Goal: Task Accomplishment & Management: Complete application form

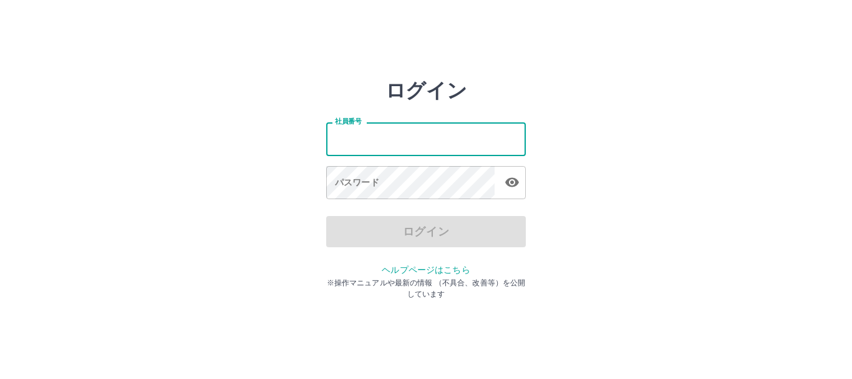
click at [399, 144] on input "社員番号" at bounding box center [426, 138] width 200 height 33
type input "*******"
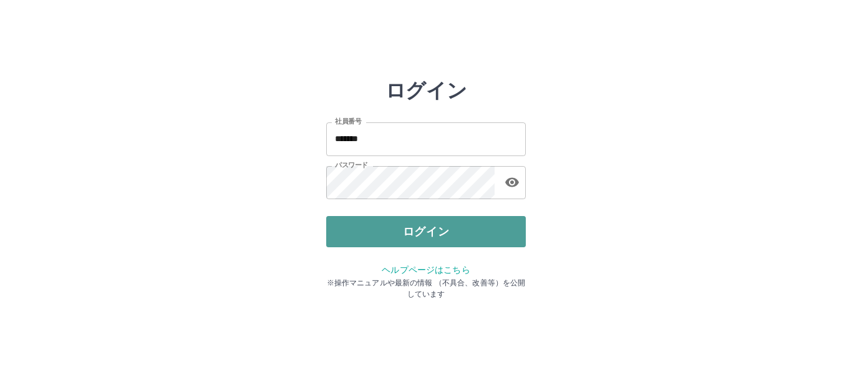
click at [467, 232] on button "ログイン" at bounding box center [426, 231] width 200 height 31
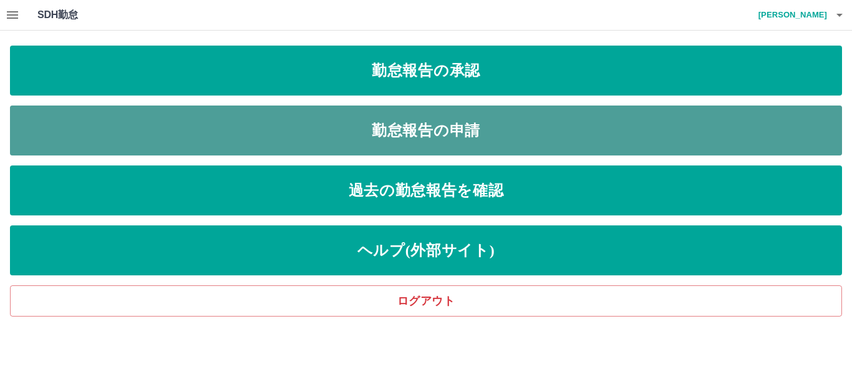
click at [492, 122] on link "勤怠報告の申請" at bounding box center [426, 130] width 832 height 50
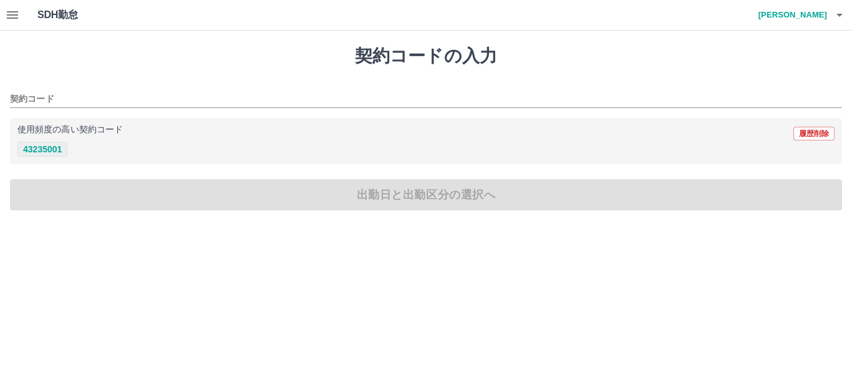
click at [53, 150] on button "43235001" at bounding box center [42, 149] width 50 height 15
type input "********"
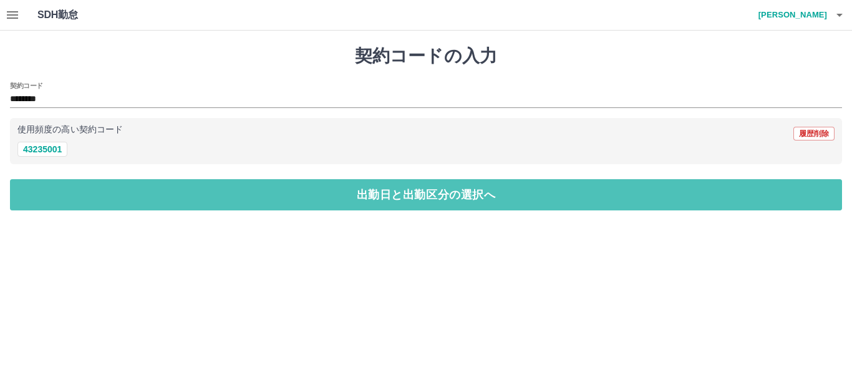
click at [62, 197] on button "出勤日と出勤区分の選択へ" at bounding box center [426, 194] width 832 height 31
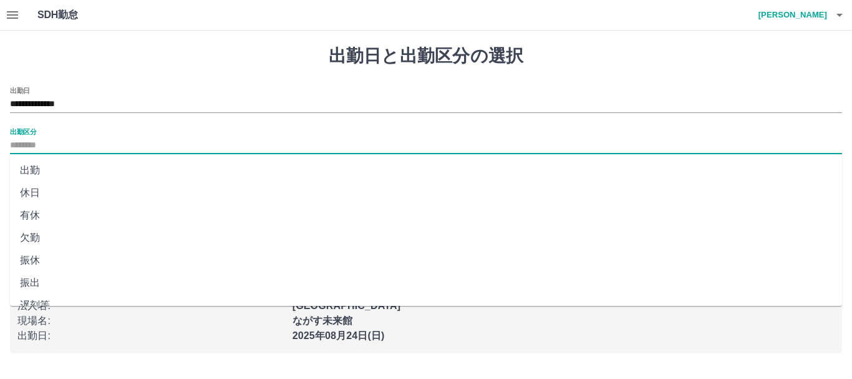
click at [25, 142] on input "出勤区分" at bounding box center [426, 146] width 832 height 16
click at [30, 168] on li "出勤" at bounding box center [426, 170] width 832 height 22
type input "**"
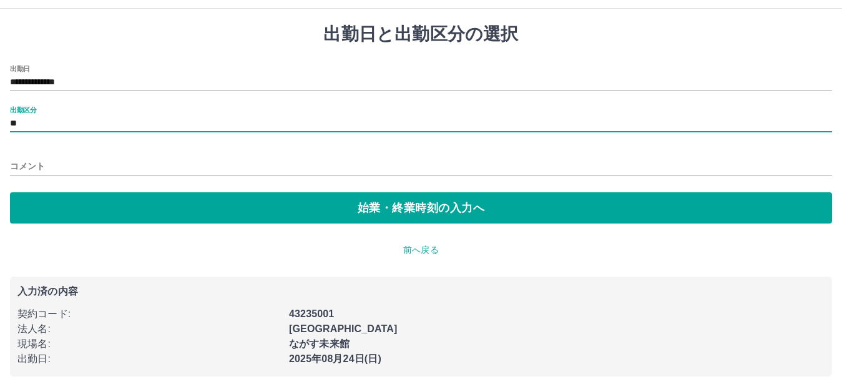
scroll to position [34, 0]
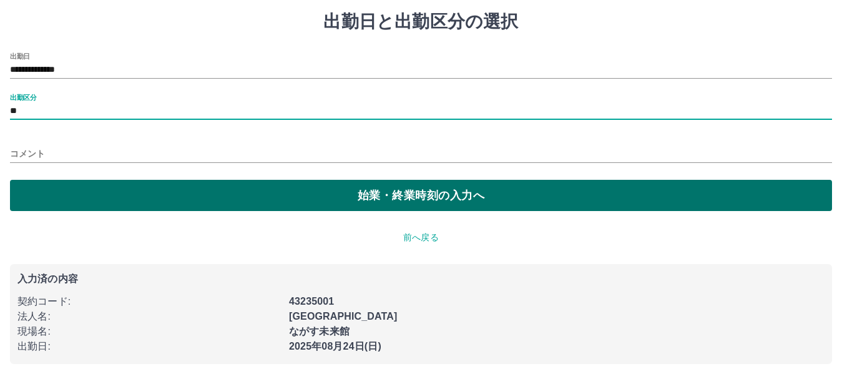
click at [42, 184] on button "始業・終業時刻の入力へ" at bounding box center [421, 195] width 822 height 31
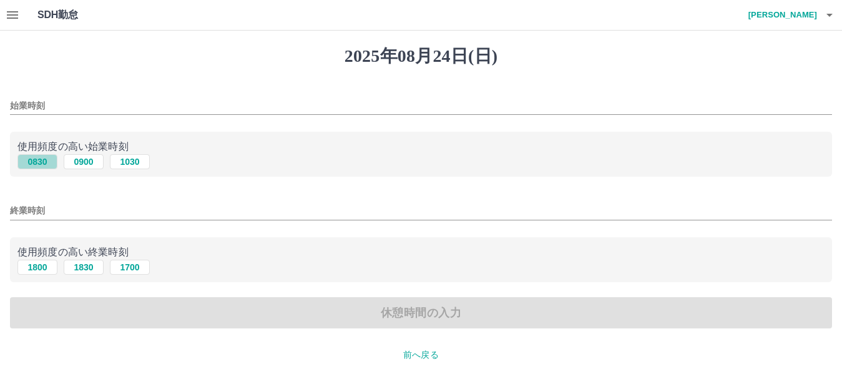
click at [34, 163] on button "0830" at bounding box center [37, 161] width 40 height 15
type input "****"
click at [135, 270] on button "1700" at bounding box center [130, 267] width 40 height 15
type input "****"
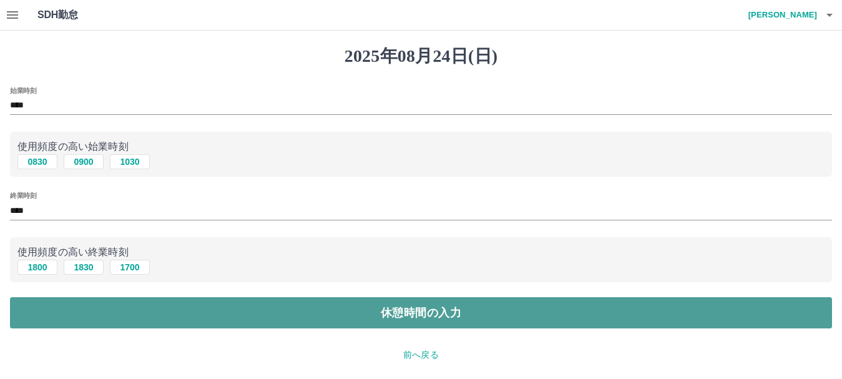
click at [411, 314] on button "休憩時間の入力" at bounding box center [421, 312] width 822 height 31
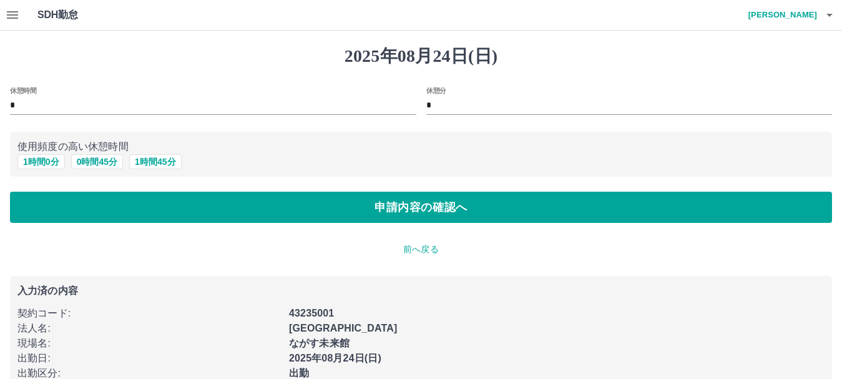
click at [12, 103] on input "*" at bounding box center [213, 106] width 406 height 18
click at [54, 165] on button "1 時間 0 分" at bounding box center [40, 161] width 47 height 15
type input "*"
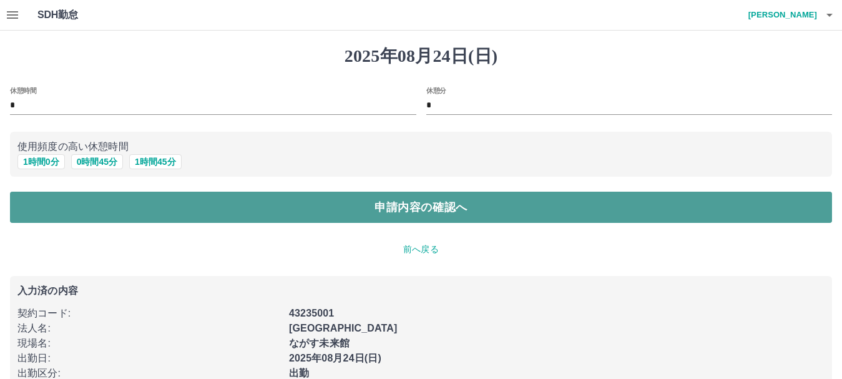
click at [417, 208] on button "申請内容の確認へ" at bounding box center [421, 207] width 822 height 31
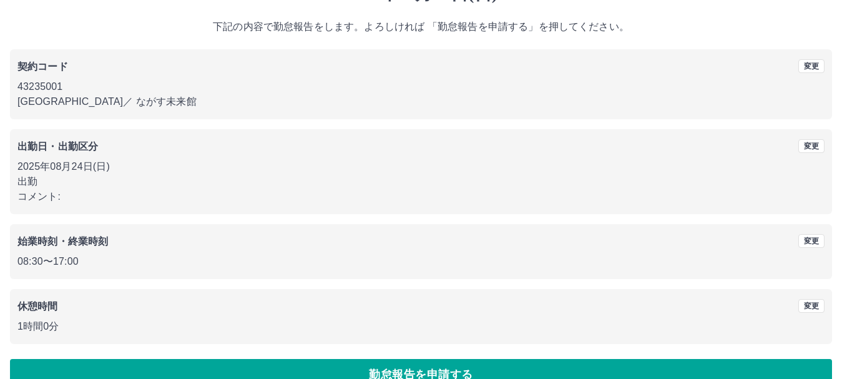
scroll to position [89, 0]
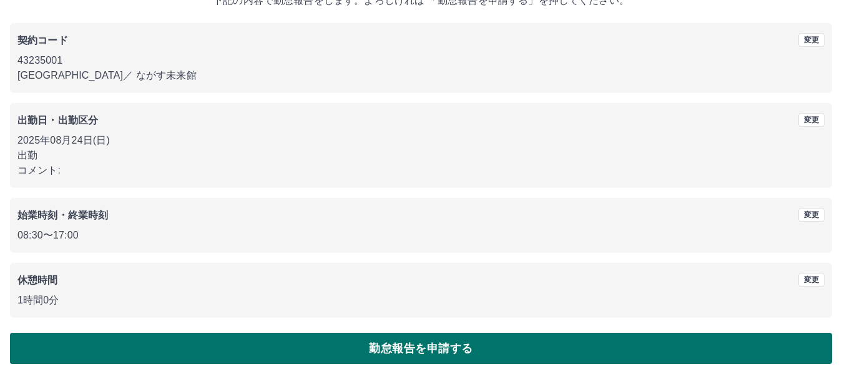
click at [443, 348] on button "勤怠報告を申請する" at bounding box center [421, 348] width 822 height 31
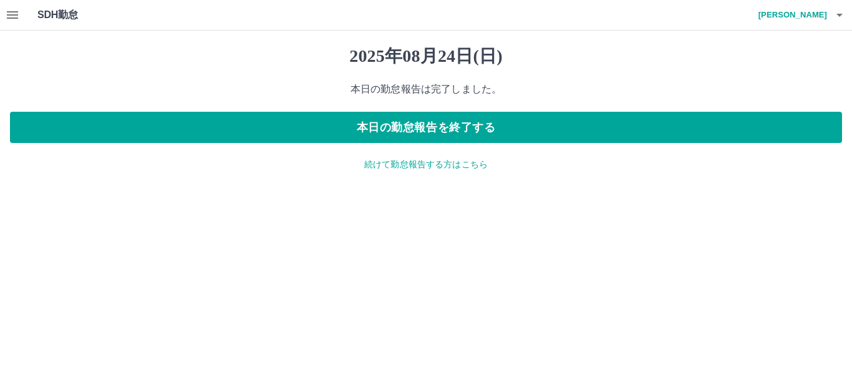
click at [384, 165] on p "続けて勤怠報告する方はこちら" at bounding box center [426, 164] width 832 height 13
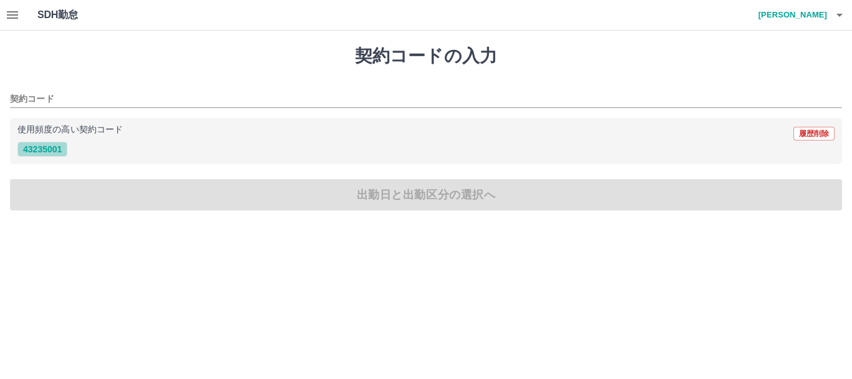
click at [40, 150] on button "43235001" at bounding box center [42, 149] width 50 height 15
type input "********"
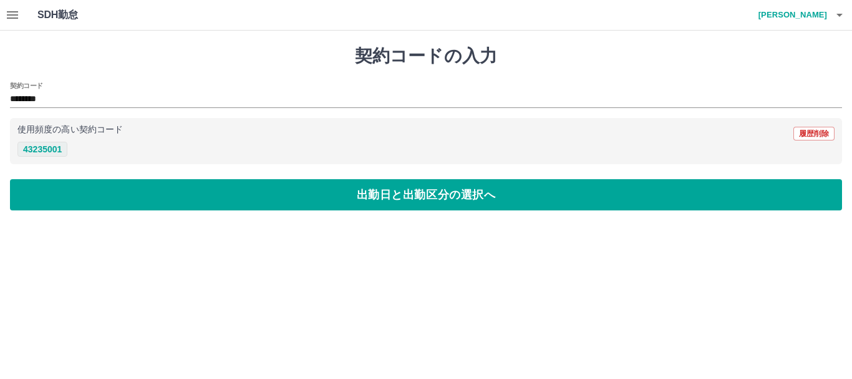
click at [41, 152] on button "43235001" at bounding box center [42, 149] width 50 height 15
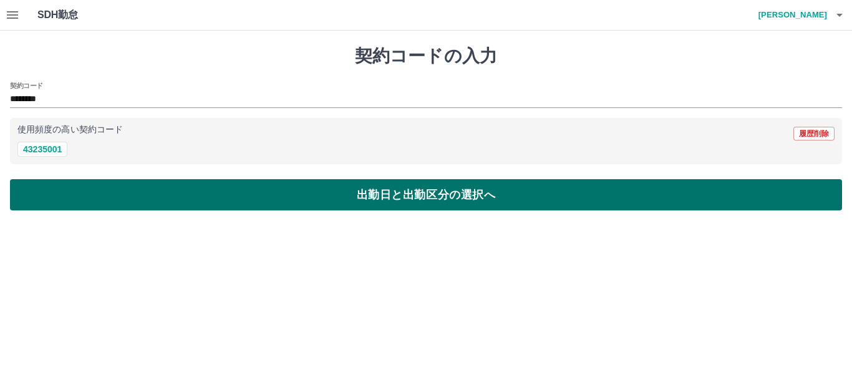
click at [55, 191] on button "出勤日と出勤区分の選択へ" at bounding box center [426, 194] width 832 height 31
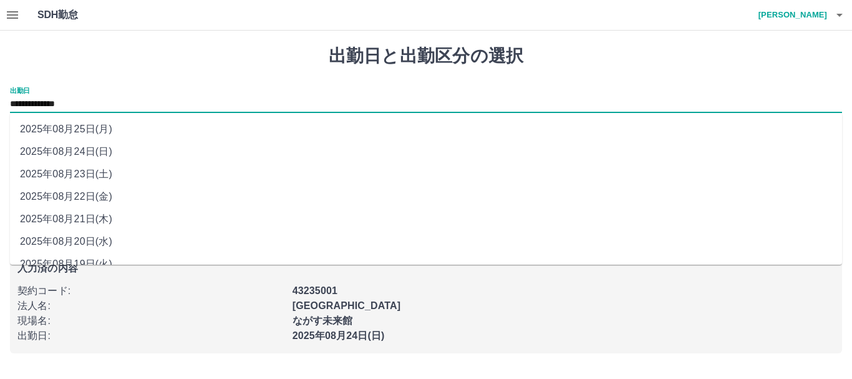
click at [80, 104] on input "**********" at bounding box center [426, 105] width 832 height 16
click at [90, 129] on li "2025年08月25日(月)" at bounding box center [426, 129] width 832 height 22
type input "**********"
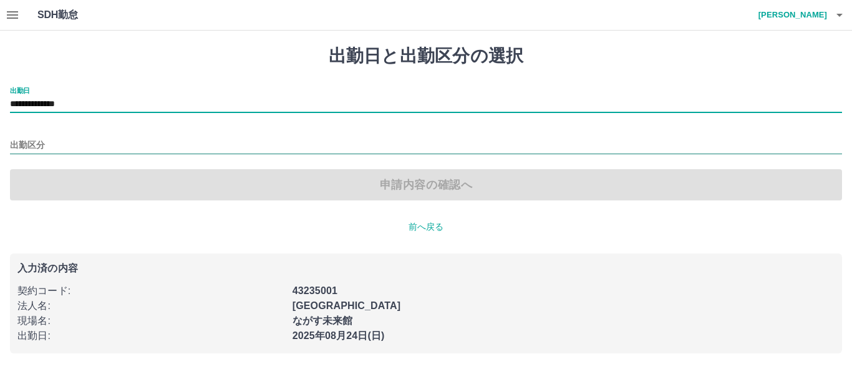
click at [25, 144] on input "出勤区分" at bounding box center [426, 146] width 832 height 16
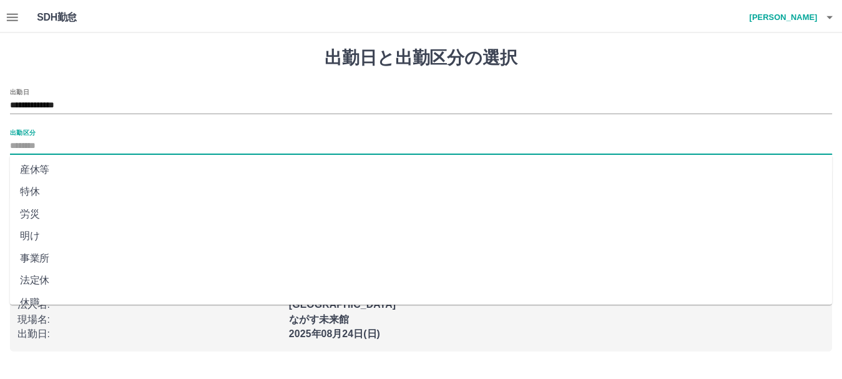
scroll to position [263, 0]
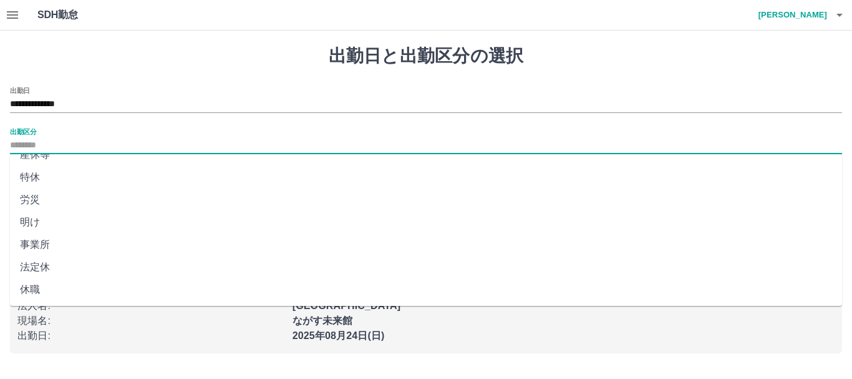
click at [25, 266] on li "法定休" at bounding box center [426, 267] width 832 height 22
type input "***"
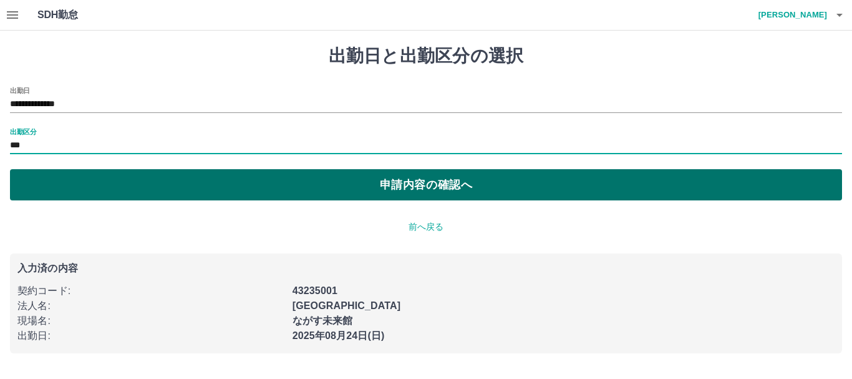
click at [447, 184] on button "申請内容の確認へ" at bounding box center [426, 184] width 832 height 31
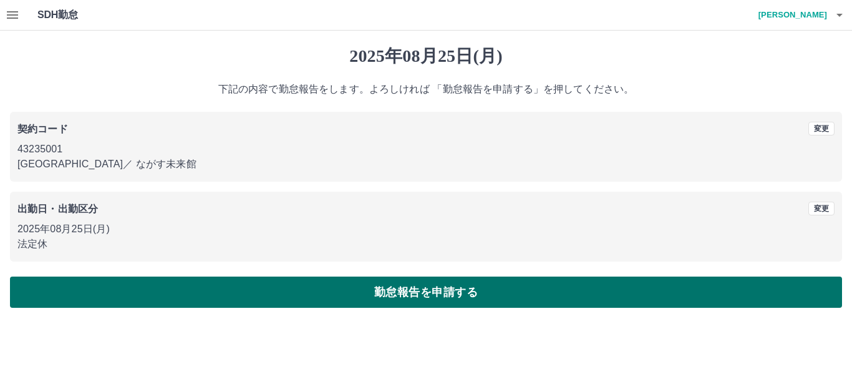
click at [439, 292] on button "勤怠報告を申請する" at bounding box center [426, 291] width 832 height 31
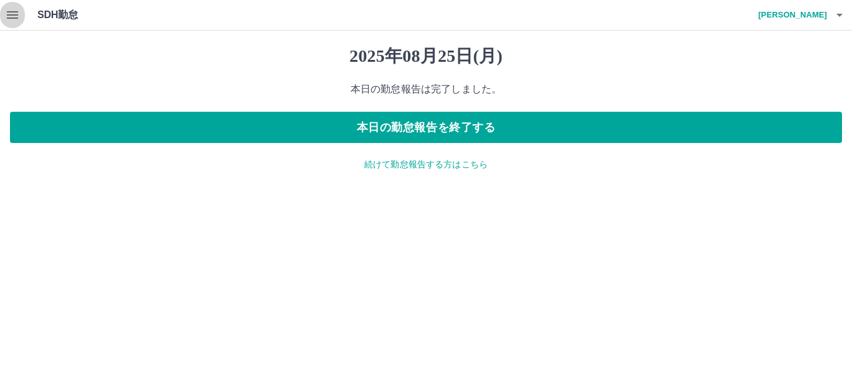
click at [9, 14] on icon "button" at bounding box center [12, 14] width 15 height 15
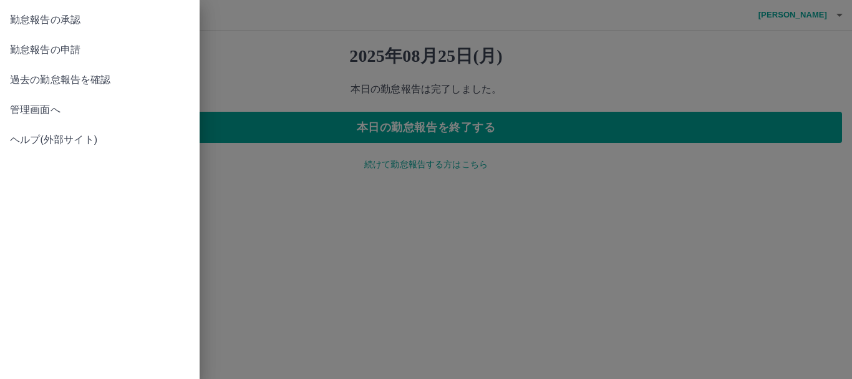
click at [69, 17] on span "勤怠報告の承認" at bounding box center [100, 19] width 180 height 15
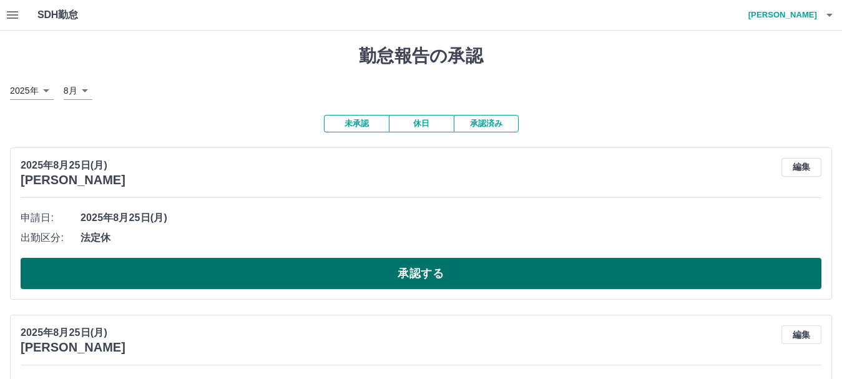
click at [433, 270] on button "承認する" at bounding box center [421, 273] width 801 height 31
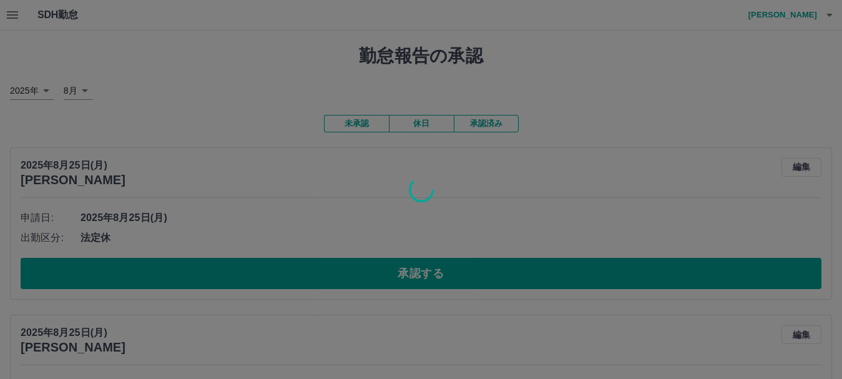
scroll to position [125, 0]
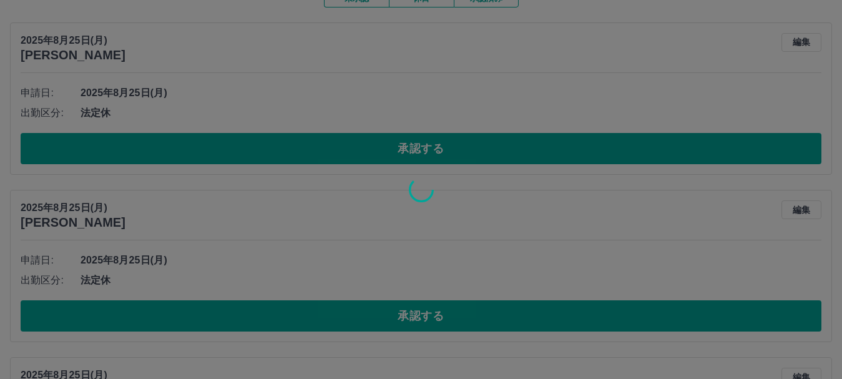
click at [420, 316] on div at bounding box center [421, 189] width 842 height 379
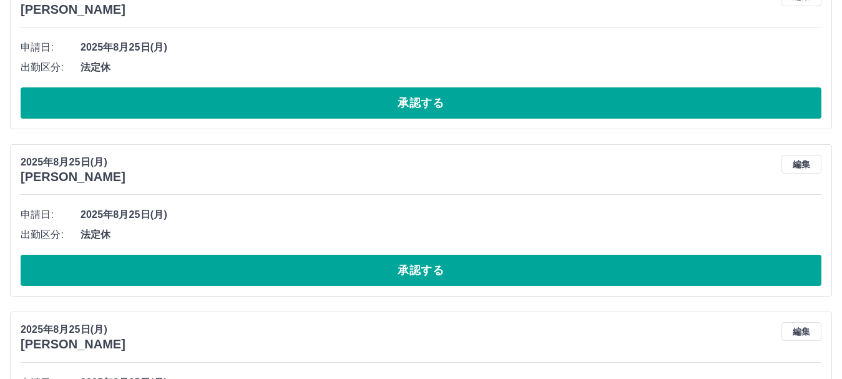
scroll to position [312, 0]
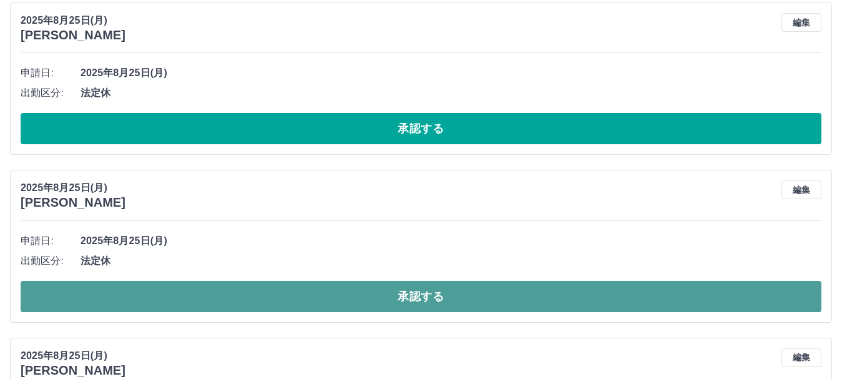
click at [432, 298] on button "承認する" at bounding box center [421, 296] width 801 height 31
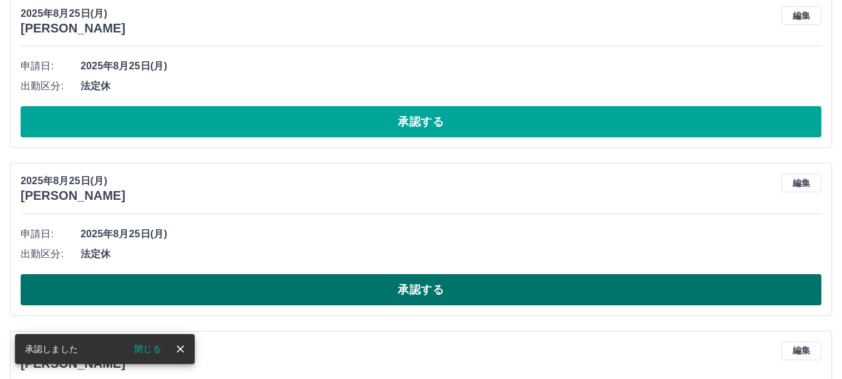
scroll to position [332, 0]
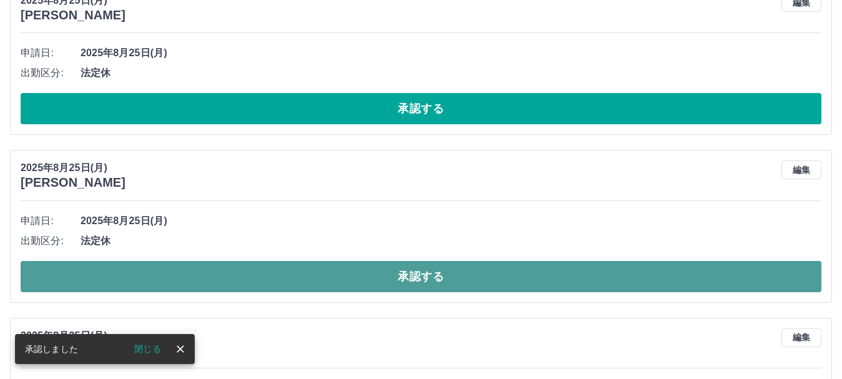
click at [424, 281] on button "承認する" at bounding box center [421, 276] width 801 height 31
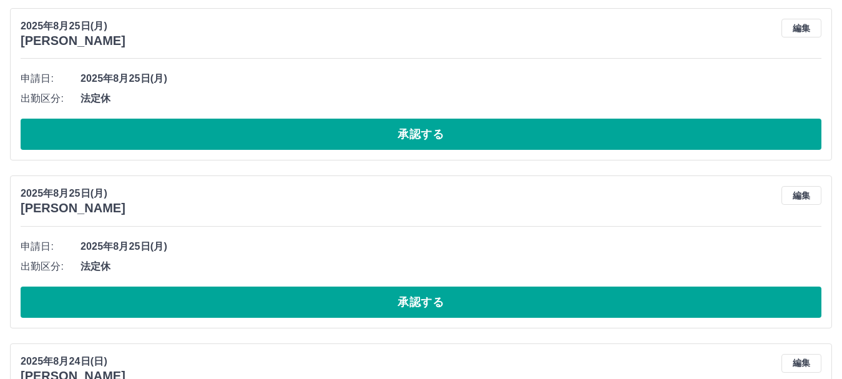
scroll to position [290, 0]
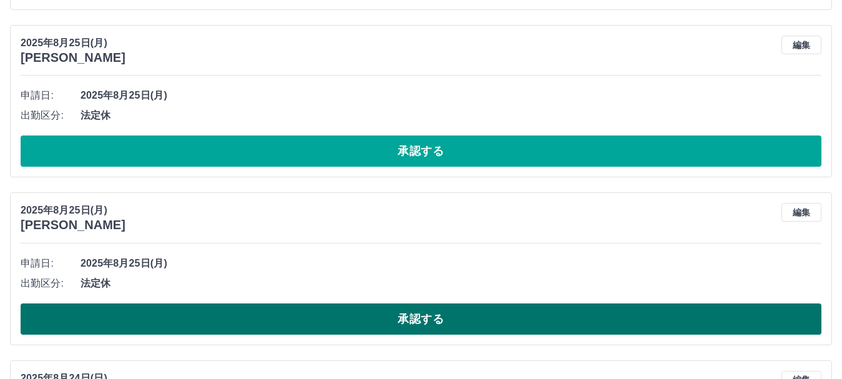
click at [431, 318] on button "承認する" at bounding box center [421, 318] width 801 height 31
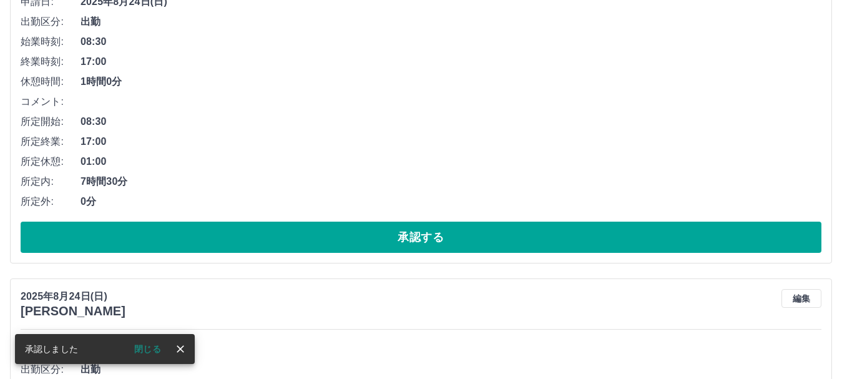
scroll to position [391, 0]
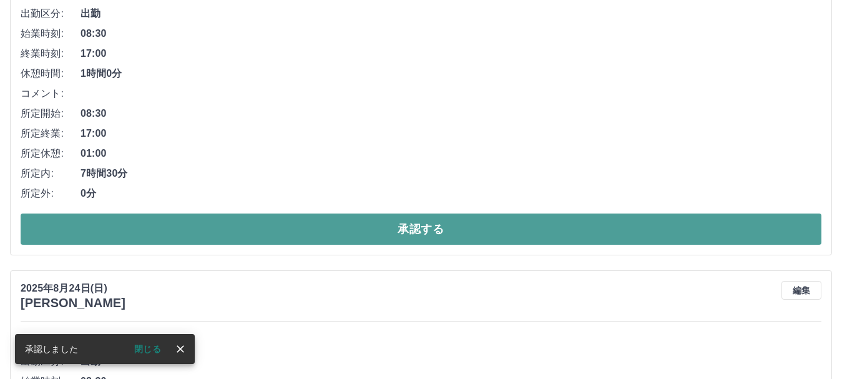
click at [420, 229] on button "承認する" at bounding box center [421, 228] width 801 height 31
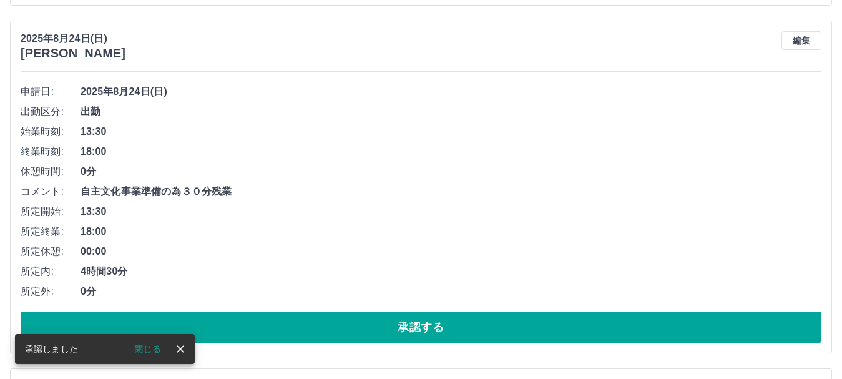
scroll to position [294, 0]
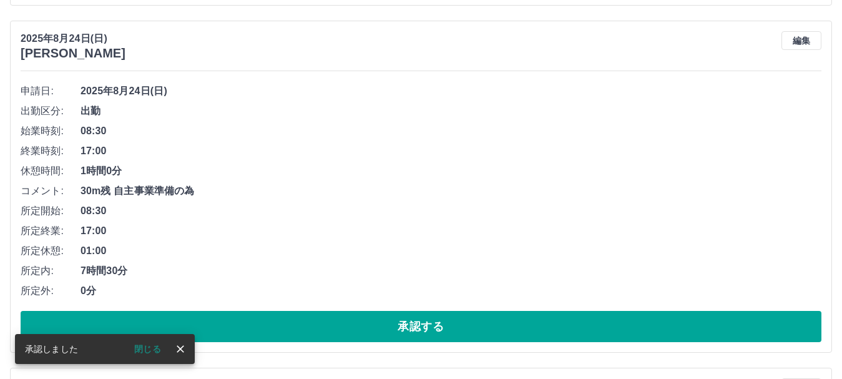
click at [432, 327] on button "承認する" at bounding box center [421, 326] width 801 height 31
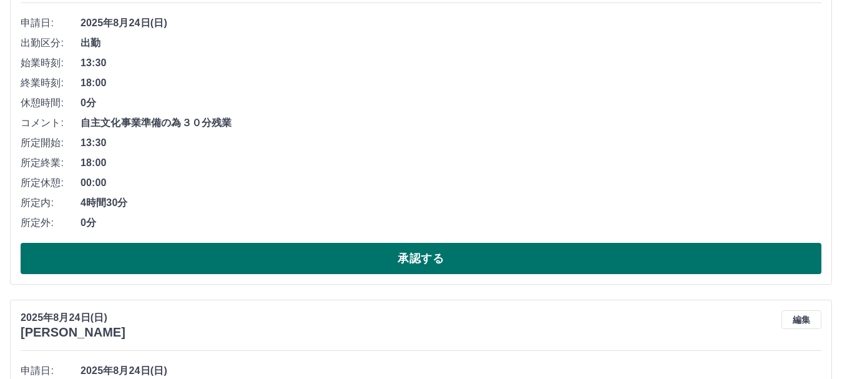
scroll to position [446, 0]
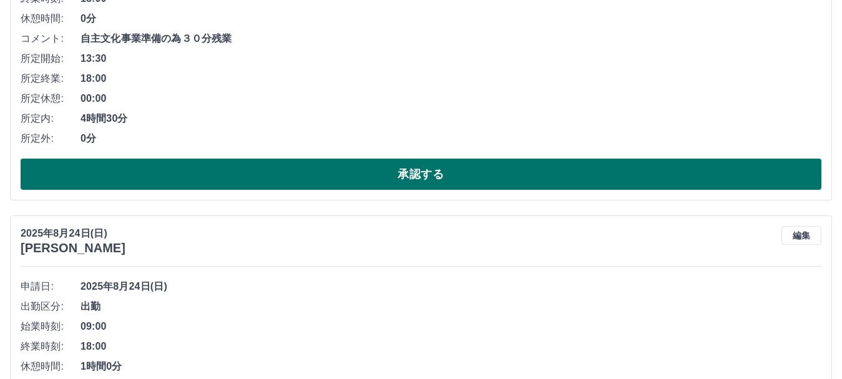
click at [420, 167] on button "承認する" at bounding box center [421, 173] width 801 height 31
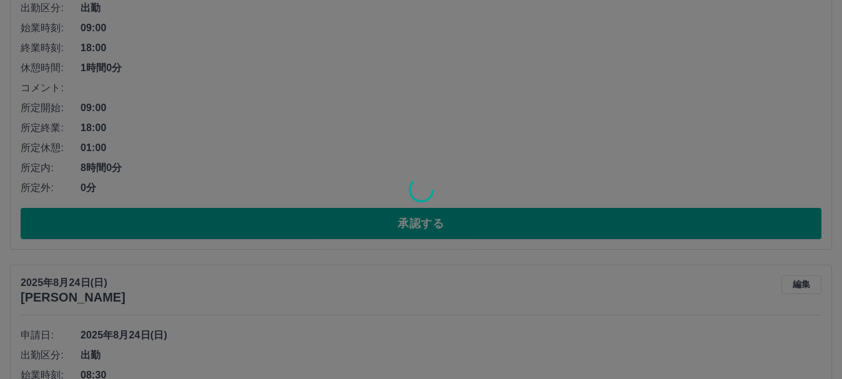
scroll to position [758, 0]
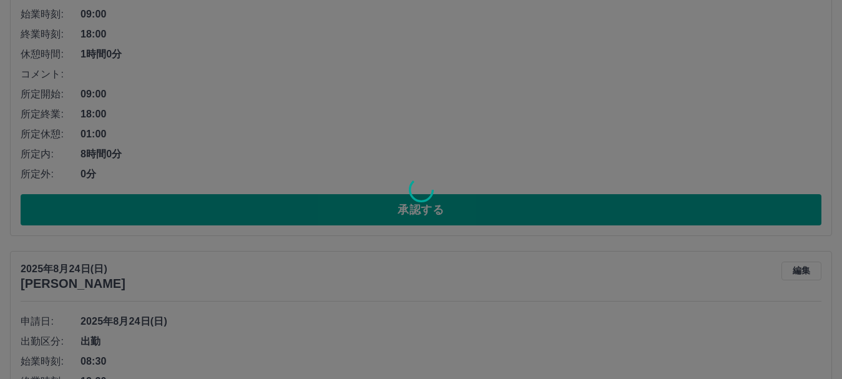
click at [442, 210] on div at bounding box center [421, 189] width 842 height 379
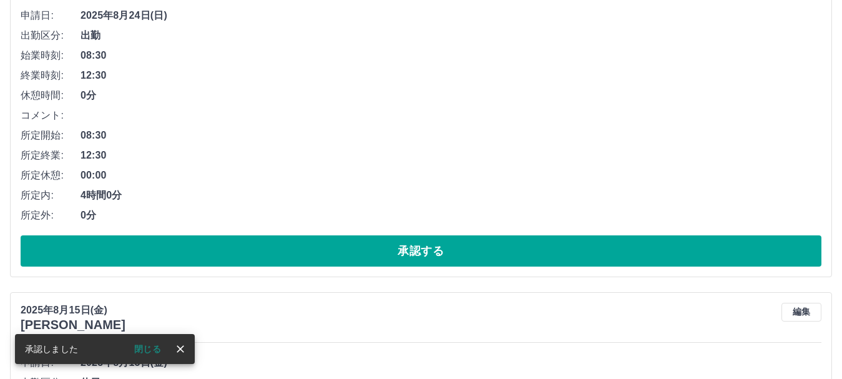
scroll to position [723, 0]
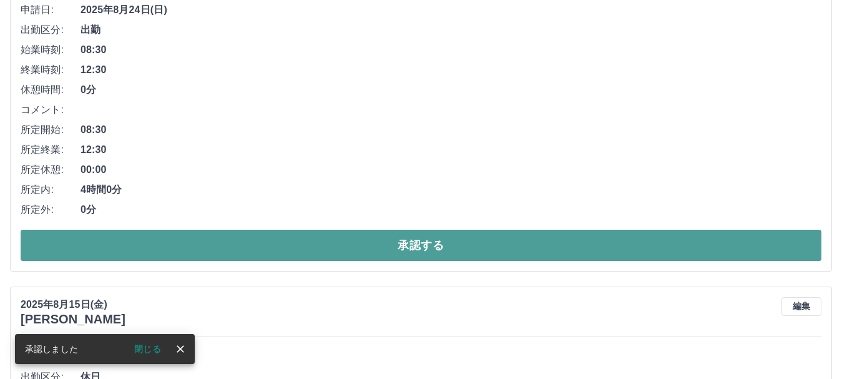
click at [458, 248] on button "承認する" at bounding box center [421, 245] width 801 height 31
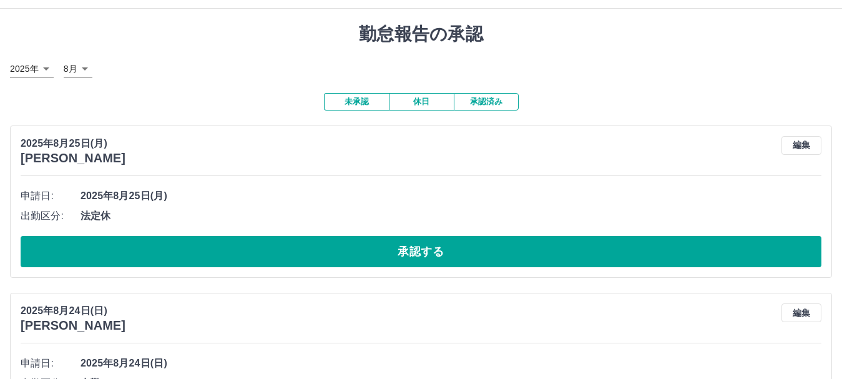
scroll to position [0, 0]
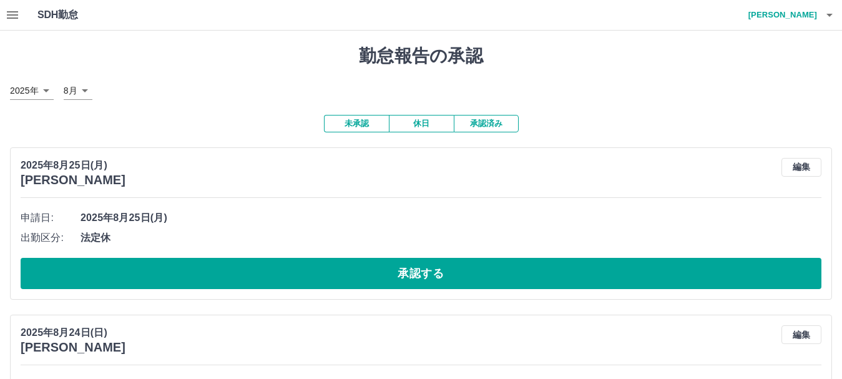
click at [12, 16] on icon "button" at bounding box center [12, 14] width 15 height 15
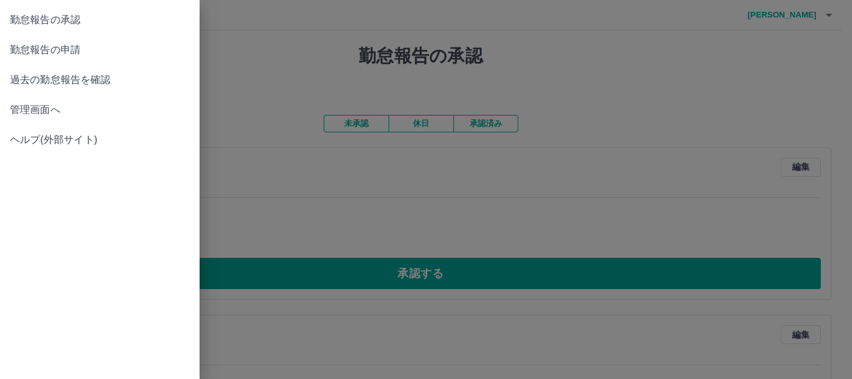
click at [36, 109] on span "管理画面へ" at bounding box center [100, 109] width 180 height 15
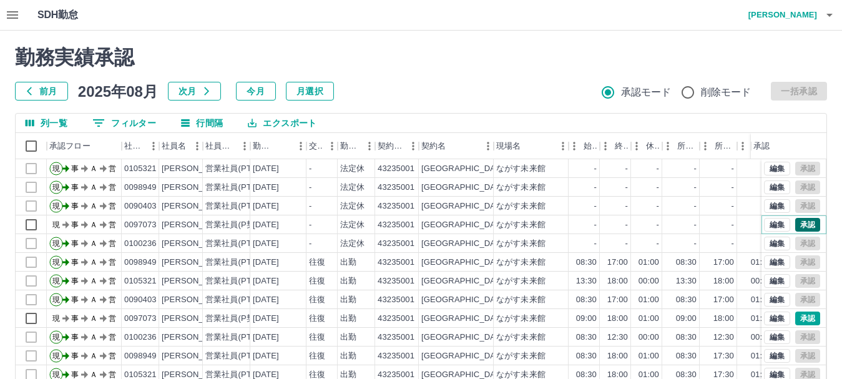
click at [795, 226] on button "承認" at bounding box center [807, 225] width 25 height 14
click at [796, 222] on button "承認" at bounding box center [807, 225] width 25 height 14
click at [799, 314] on button "承認" at bounding box center [807, 318] width 25 height 14
click at [801, 315] on button "承認" at bounding box center [807, 318] width 25 height 14
